Goal: Information Seeking & Learning: Learn about a topic

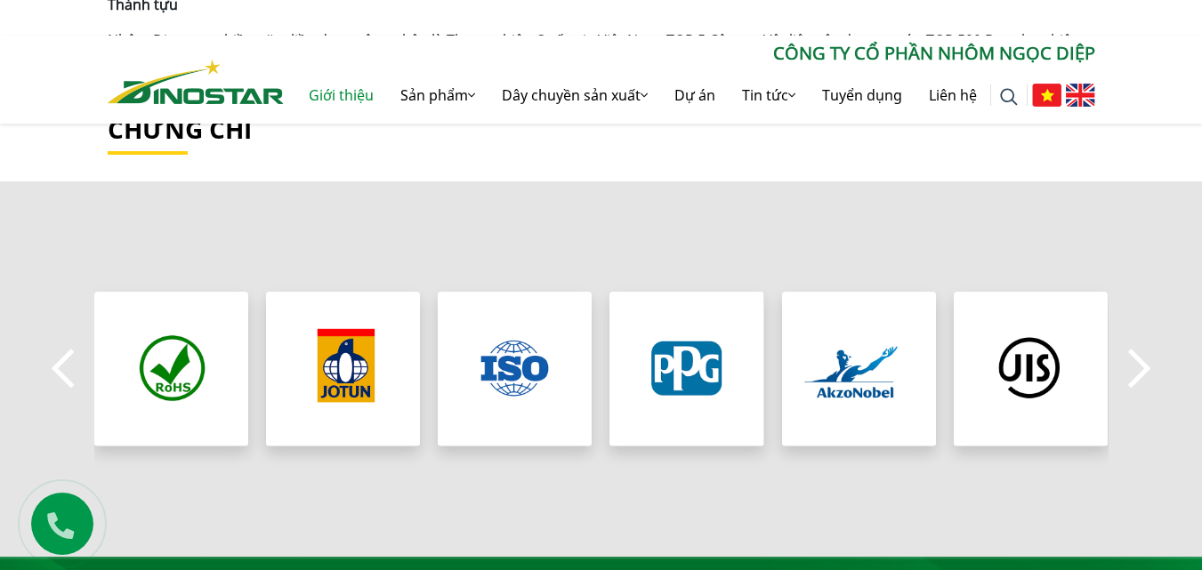
scroll to position [1334, 0]
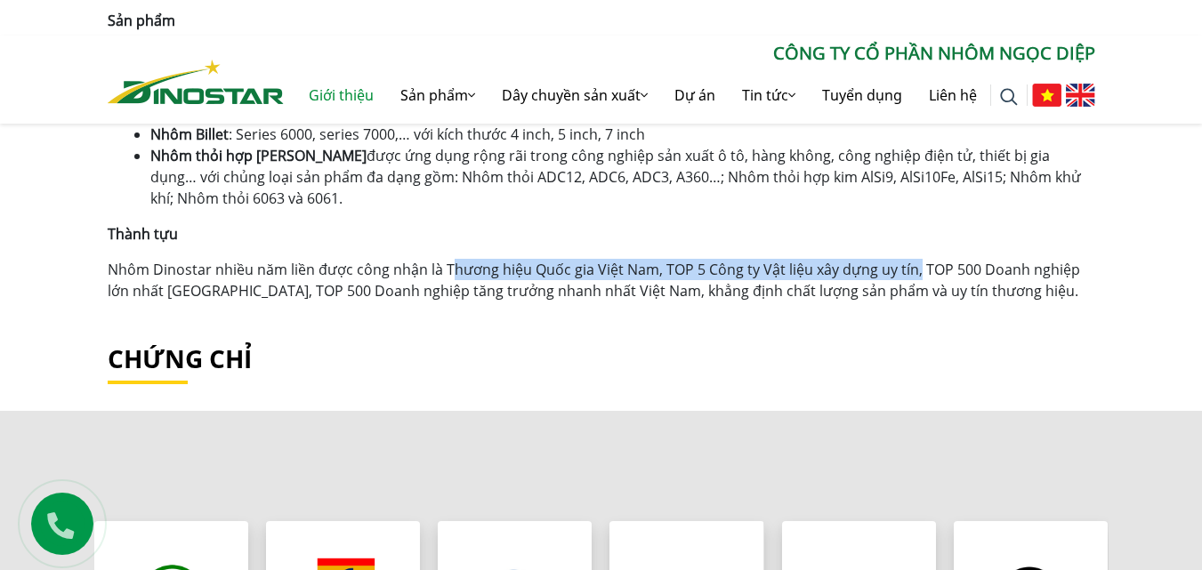
drag, startPoint x: 447, startPoint y: 270, endPoint x: 913, endPoint y: 260, distance: 466.3
click at [913, 260] on p "Nhôm Dinostar nhiều năm liền được công nhận là Thương hiệu Quốc gia Việt Nam, T…" at bounding box center [601, 280] width 987 height 43
drag, startPoint x: 910, startPoint y: 272, endPoint x: 444, endPoint y: 254, distance: 466.5
click at [444, 254] on div "Sản phẩm Nhà máy nhôm DINOSTAR cung cấp ra thị trường các dòng sản phẩm chính b…" at bounding box center [601, 156] width 987 height 292
